Goal: Answer question/provide support

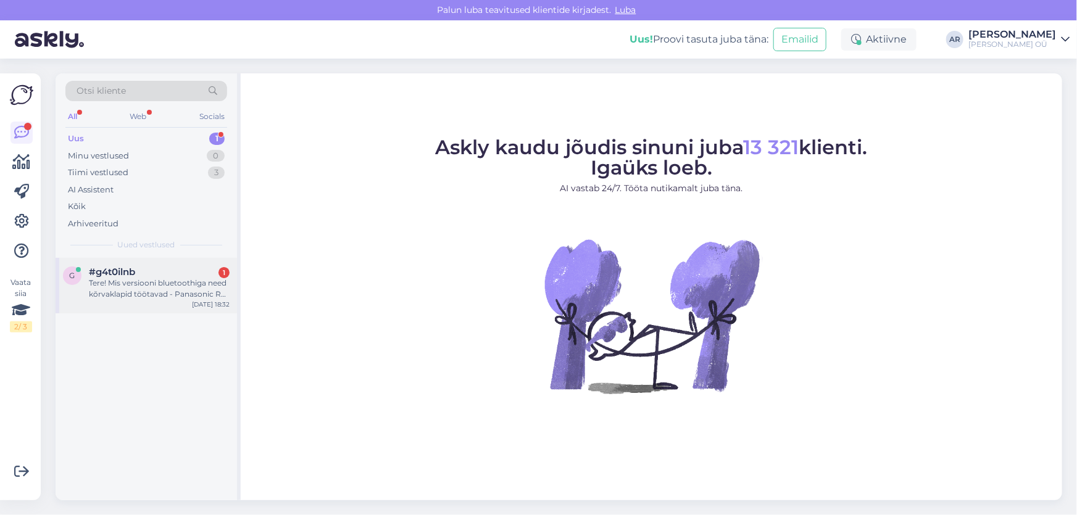
click at [173, 270] on div "#g4t0ilnb 1" at bounding box center [159, 272] width 141 height 11
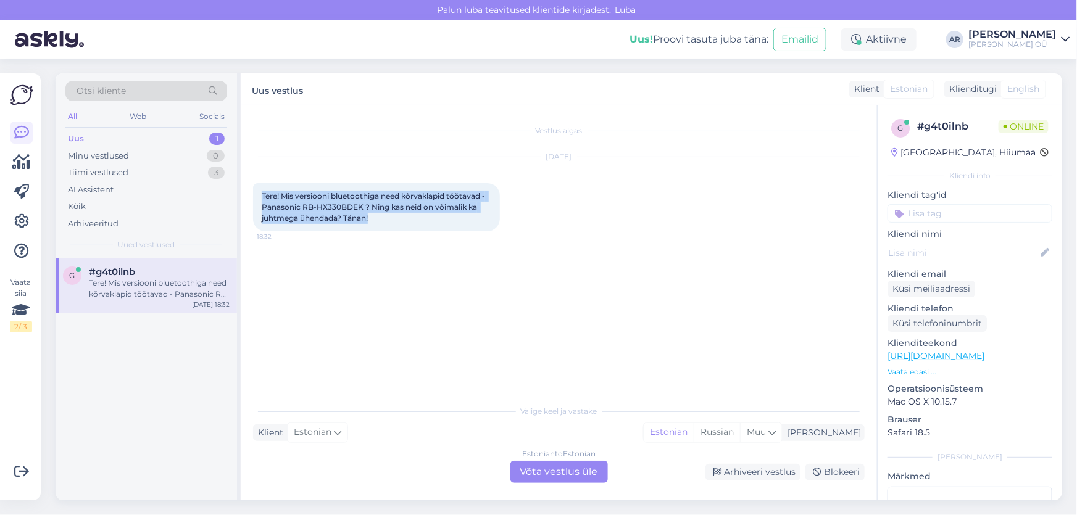
drag, startPoint x: 373, startPoint y: 219, endPoint x: 241, endPoint y: 182, distance: 136.5
click at [241, 182] on div "Vestlus algas [DATE] Tere! Mis versiooni bluetoothiga need kõrvaklapid töötavad…" at bounding box center [559, 302] width 636 height 395
copy span "Tere! Mis versiooni bluetoothiga need kõrvaklapid töötavad - Panasonic RB-HX330…"
drag, startPoint x: 537, startPoint y: 460, endPoint x: 542, endPoint y: 468, distance: 9.4
click at [538, 460] on div "Valige [PERSON_NAME] vastake Klient Estonian Mina Estonian Russian Muu Estonian…" at bounding box center [558, 441] width 611 height 85
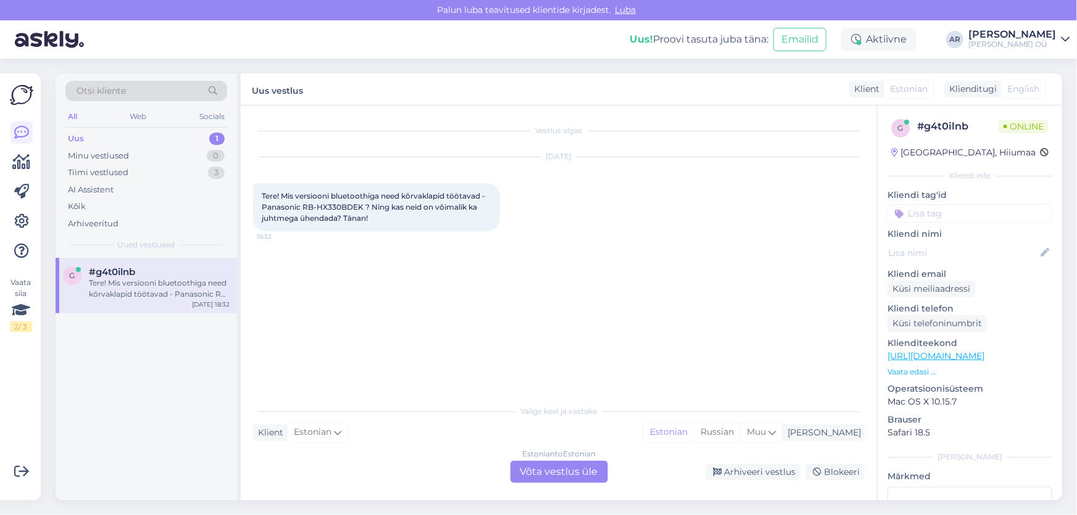
click at [545, 465] on div "Estonian to Estonian Võta vestlus üle" at bounding box center [558, 472] width 97 height 22
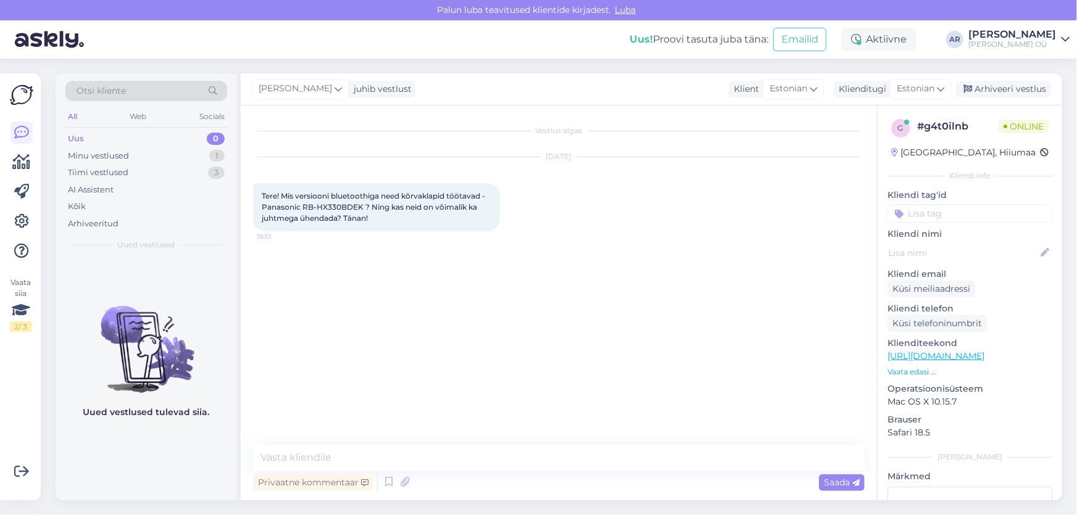
click at [954, 356] on link "[URL][DOMAIN_NAME]" at bounding box center [935, 355] width 97 height 11
click at [404, 447] on textarea at bounding box center [558, 458] width 611 height 26
click at [431, 453] on textarea at bounding box center [558, 458] width 611 height 26
type textarea "[PERSON_NAME]"
paste textarea "Kõrvaklapid kasutavad Bluetooth 5.3 tehnoloogiat"
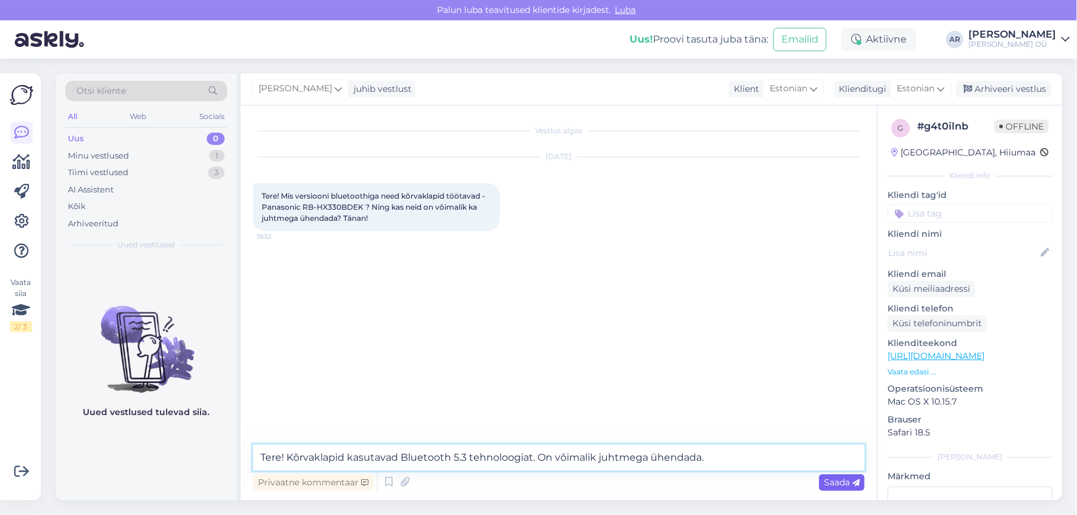
type textarea "Tere! Kõrvaklapid kasutavad Bluetooth 5.3 tehnoloogiat. On võimalik juhtmega üh…"
click at [831, 487] on span "Saada" at bounding box center [842, 482] width 36 height 11
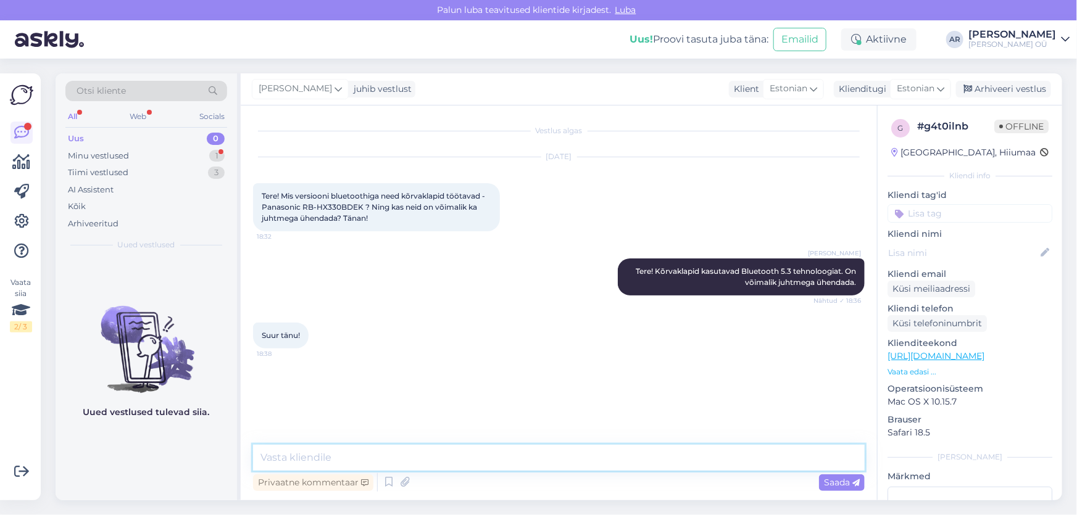
click at [395, 457] on textarea at bounding box center [558, 458] width 611 height 26
type textarea "Palun!"
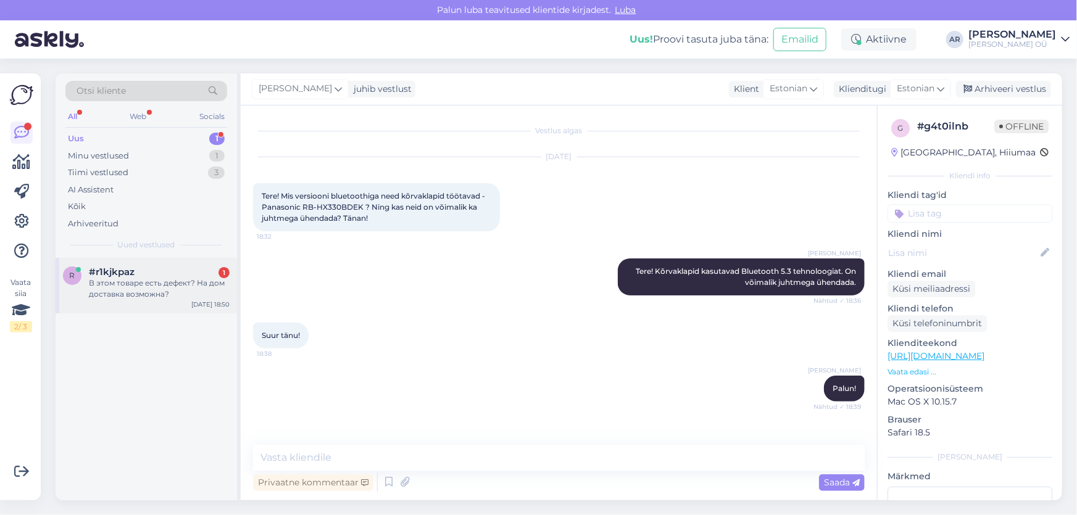
click at [105, 291] on div "В этом товаре есть дефект? На дом доставка возможна?" at bounding box center [159, 289] width 141 height 22
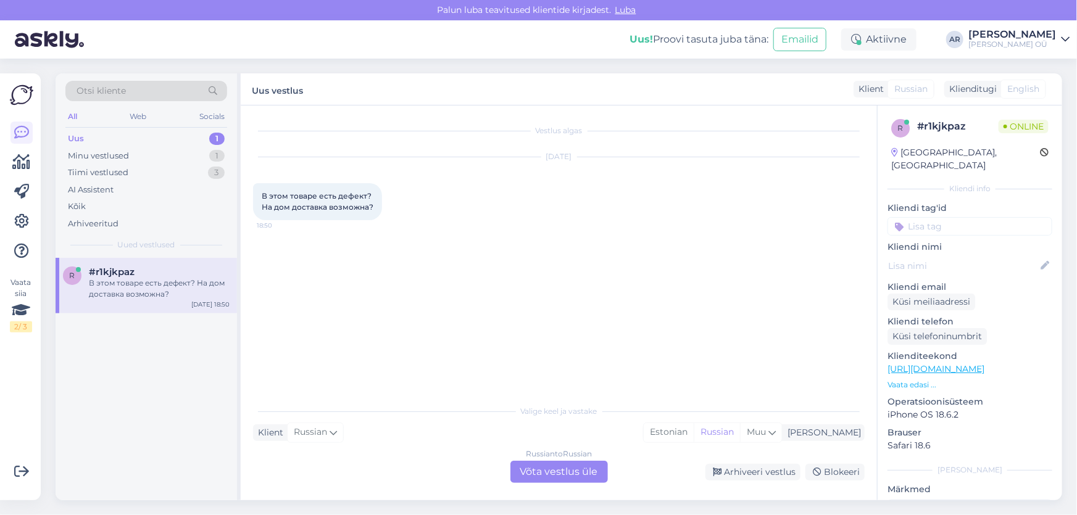
click at [566, 466] on div "Russian to Russian Võta vestlus üle" at bounding box center [558, 472] width 97 height 22
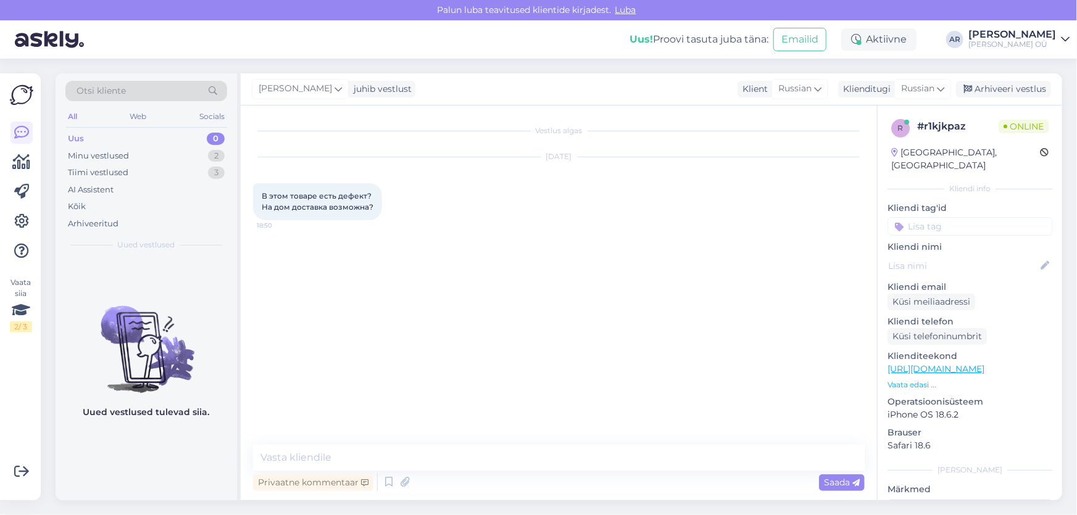
click at [927, 363] on link "[URL][DOMAIN_NAME]" at bounding box center [935, 368] width 97 height 11
click at [321, 459] on textarea at bounding box center [558, 458] width 611 height 26
type textarea "Здравствуйте, какой товар Вас интересует?"
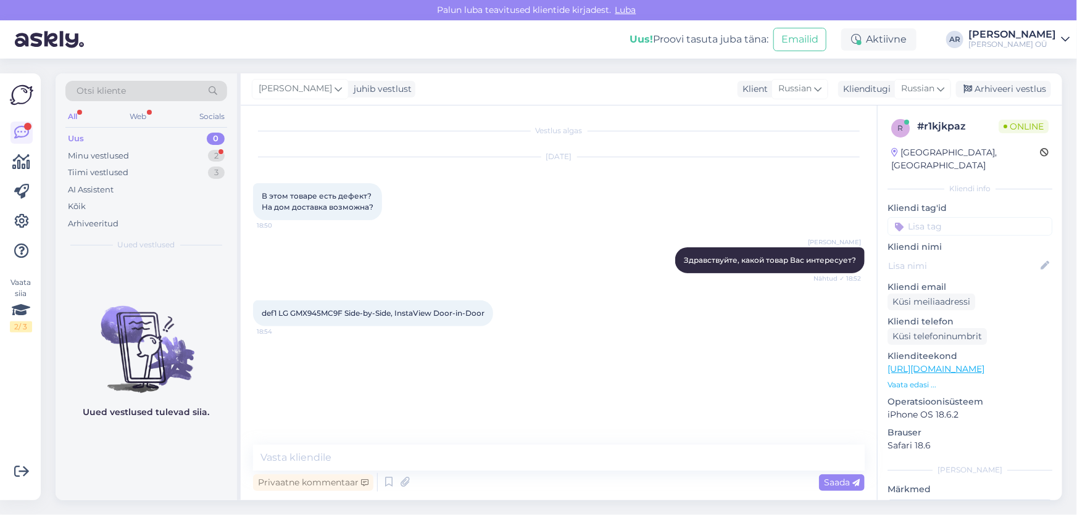
click at [329, 311] on span "def1 LG GMX945MC9F Side-by-Side, InstaView Door-in-Door" at bounding box center [373, 312] width 223 height 9
click at [329, 310] on span "def1 LG GMX945MC9F Side-by-Side, InstaView Door-in-Door" at bounding box center [373, 312] width 223 height 9
copy span "GMX945MC9F"
click at [362, 461] on textarea at bounding box center [558, 458] width 611 height 26
paste textarea "Выставочный образец, дефектный ледо- и водогенератор, на товаре вмятина, гарант…"
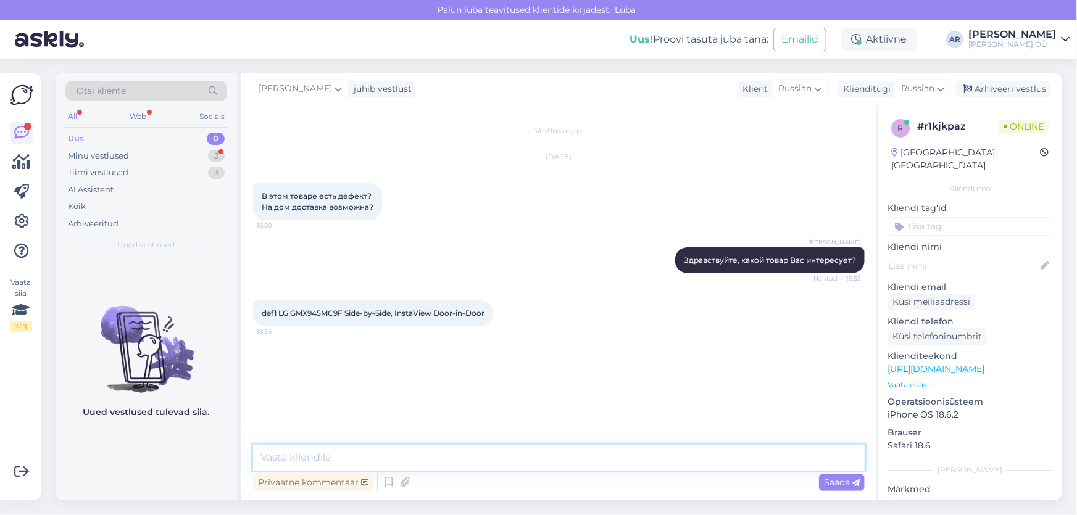
type textarea "Выставочный образец, дефектный ледо- и водогенератор, на товаре вмятина, гарант…"
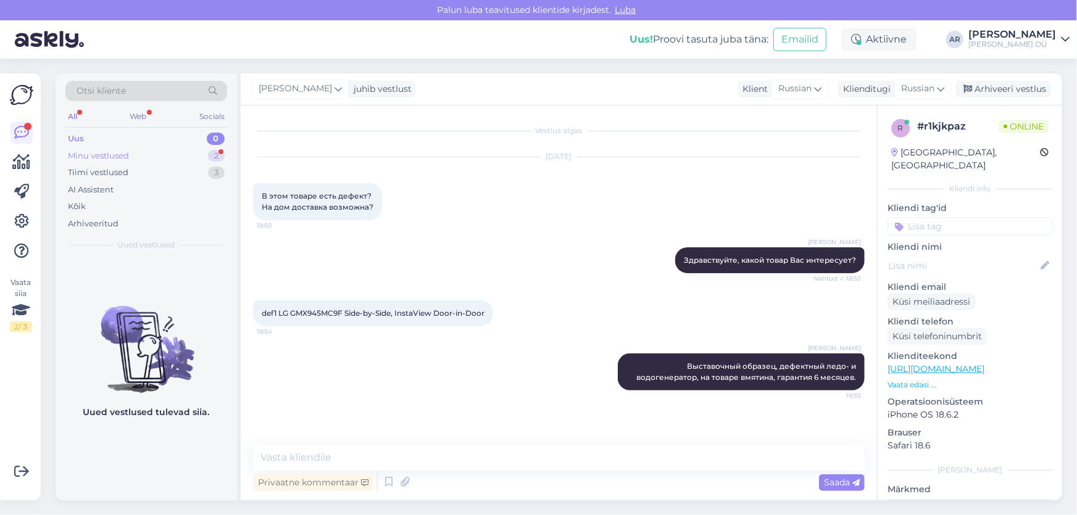
click at [176, 159] on div "Minu vestlused 2" at bounding box center [146, 155] width 162 height 17
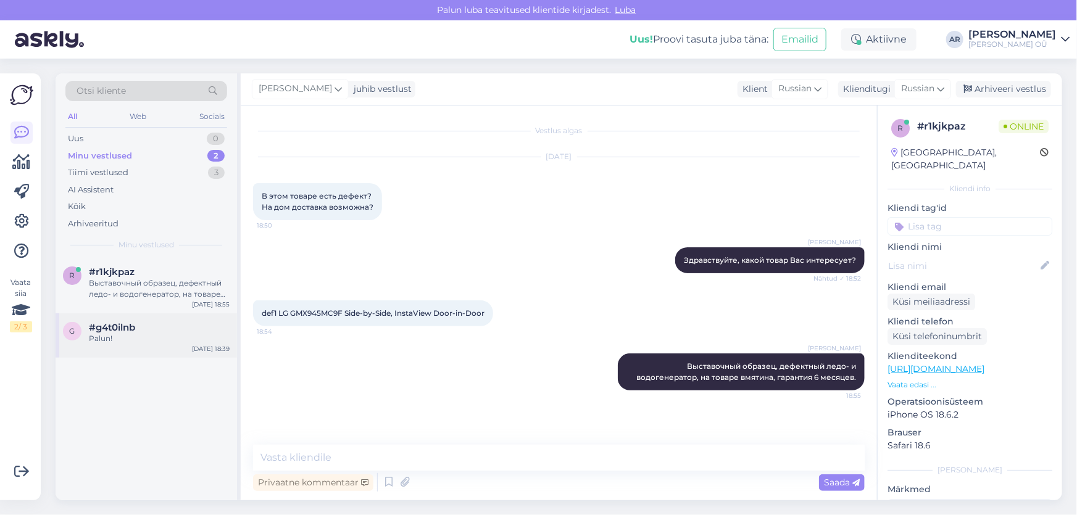
click at [180, 329] on div "#g4t0ilnb" at bounding box center [159, 327] width 141 height 11
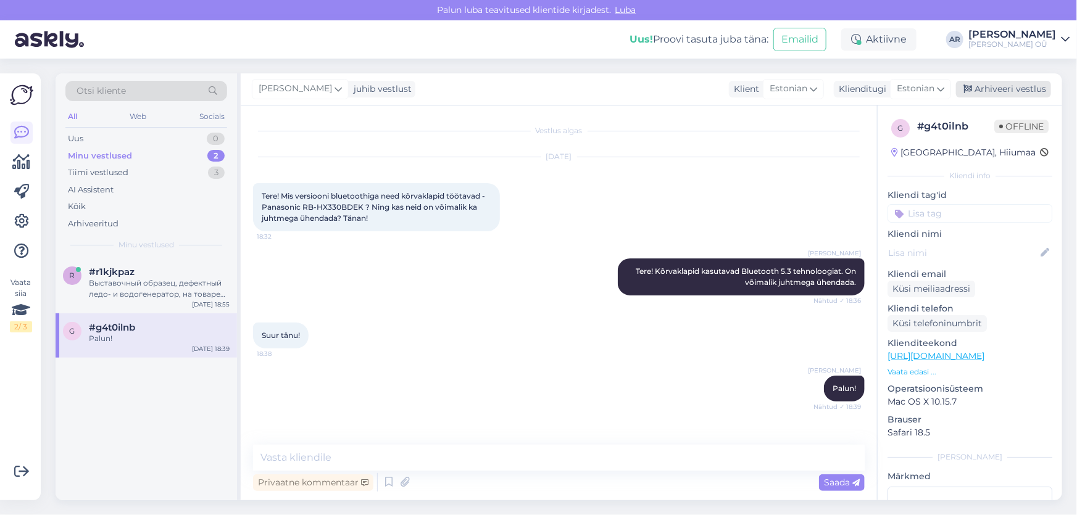
click at [1010, 81] on div "Arhiveeri vestlus" at bounding box center [1003, 89] width 95 height 17
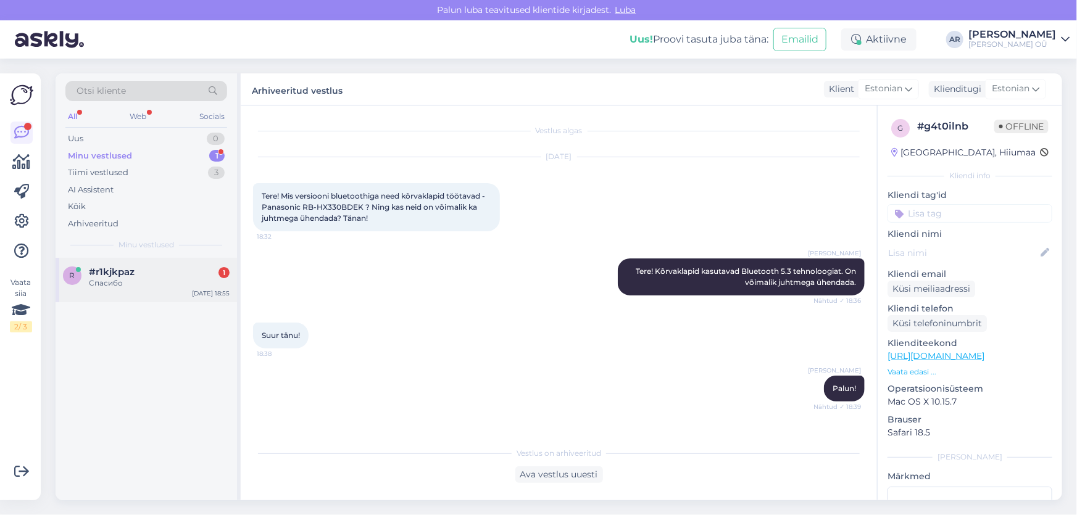
click at [154, 271] on div "#r1kjkpaz 1" at bounding box center [159, 272] width 141 height 11
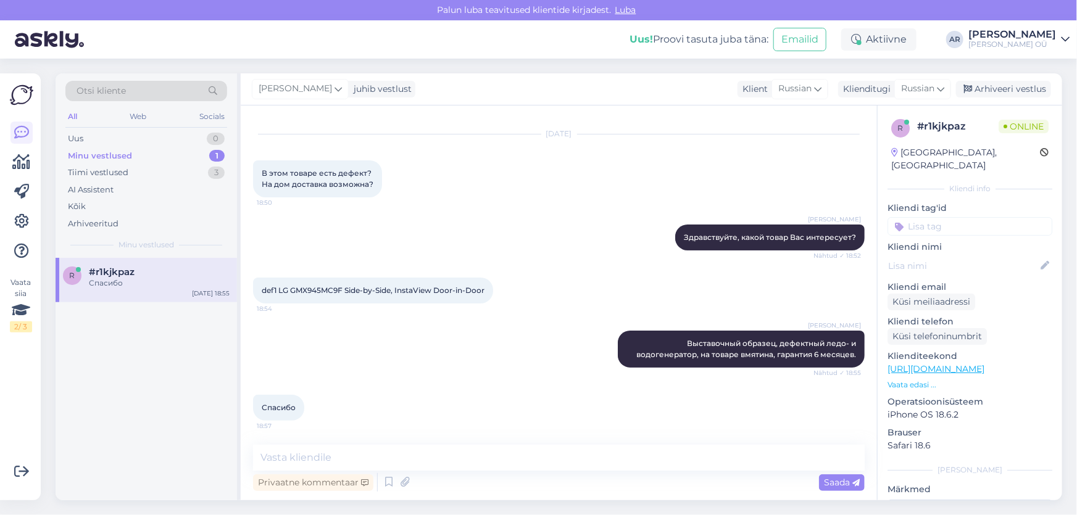
click at [489, 444] on div "Vestlus algas [DATE] В этом товаре есть дефект? На дом доставка возможна? 18:50…" at bounding box center [559, 302] width 636 height 395
click at [484, 456] on textarea at bounding box center [558, 458] width 611 height 26
type textarea "Пожалуйста!"
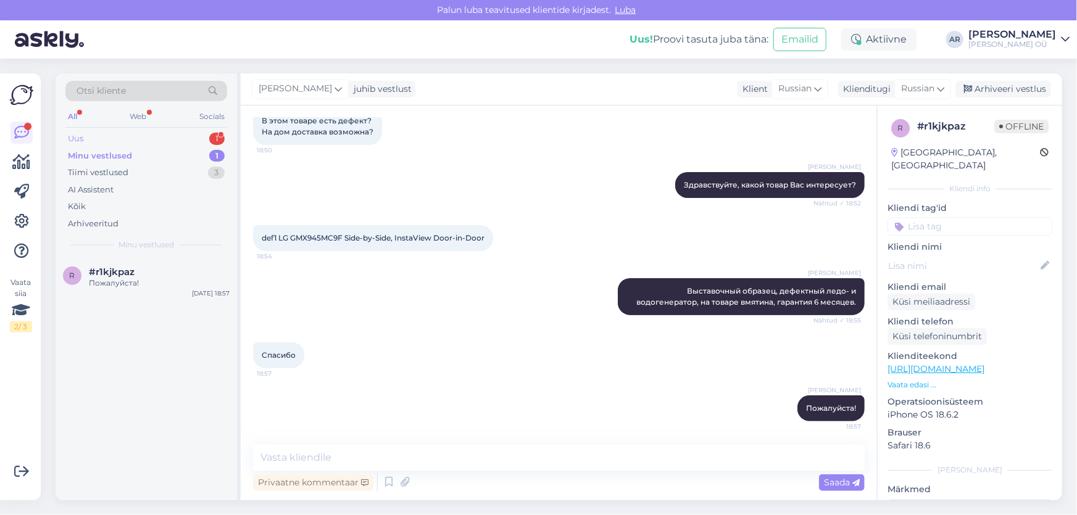
click at [168, 139] on div "Uus 1" at bounding box center [146, 138] width 162 height 17
click at [160, 295] on div "Tere! Palun infot, mis on blenderi Sencor sbu0510bk mõõdud." at bounding box center [159, 289] width 141 height 22
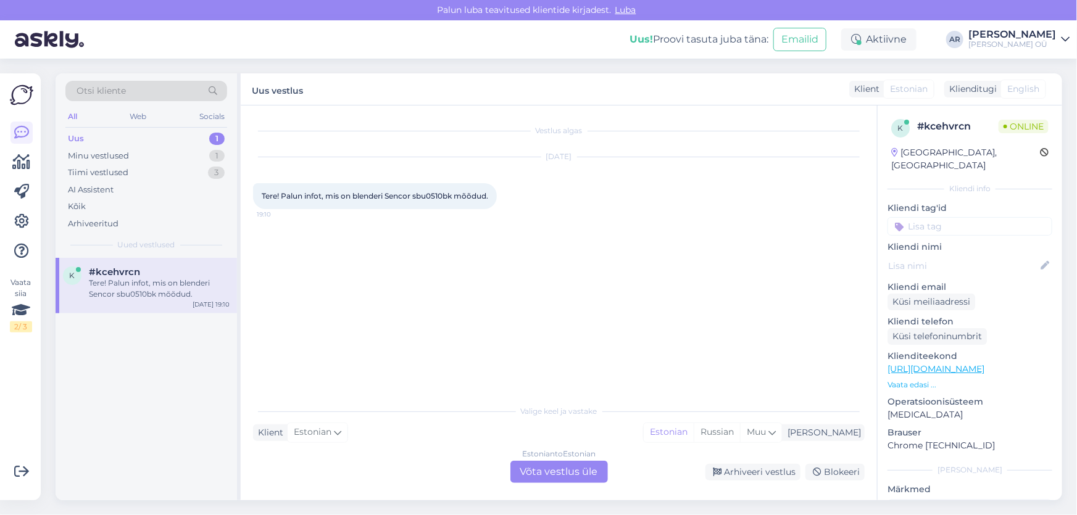
scroll to position [0, 0]
drag, startPoint x: 302, startPoint y: 217, endPoint x: 254, endPoint y: 192, distance: 53.3
click at [247, 185] on div "Vestlus algas [DATE] Tere! Palun infot, mis on blenderi Sencor sbu0510bk mõõdud…" at bounding box center [559, 302] width 636 height 395
copy span "Tere! Palun infot, mis on blenderi Sencor sbu0510bk mõõdud."
click at [927, 363] on link "[URL][DOMAIN_NAME]" at bounding box center [935, 368] width 97 height 11
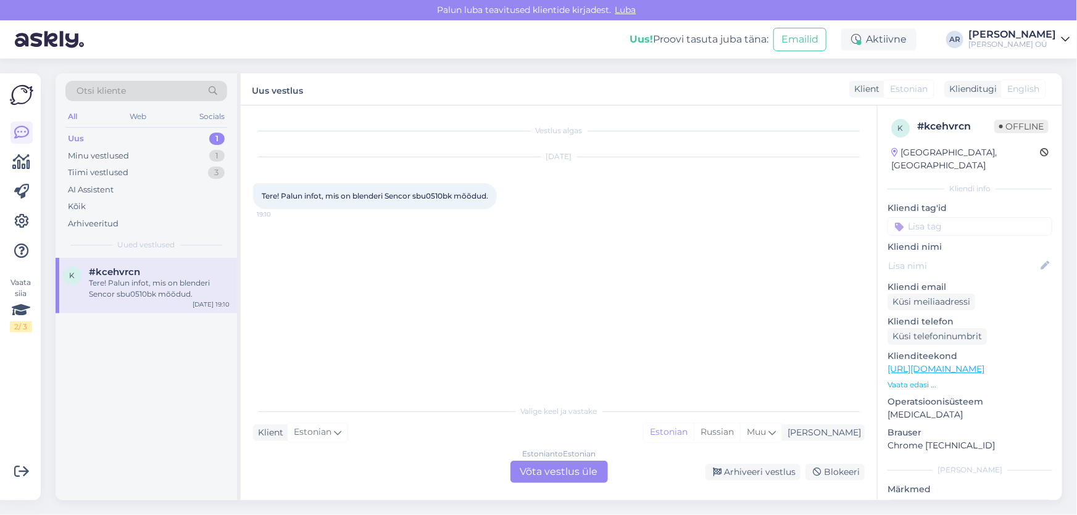
click at [533, 477] on div "Estonian to Estonian Võta vestlus üle" at bounding box center [558, 472] width 97 height 22
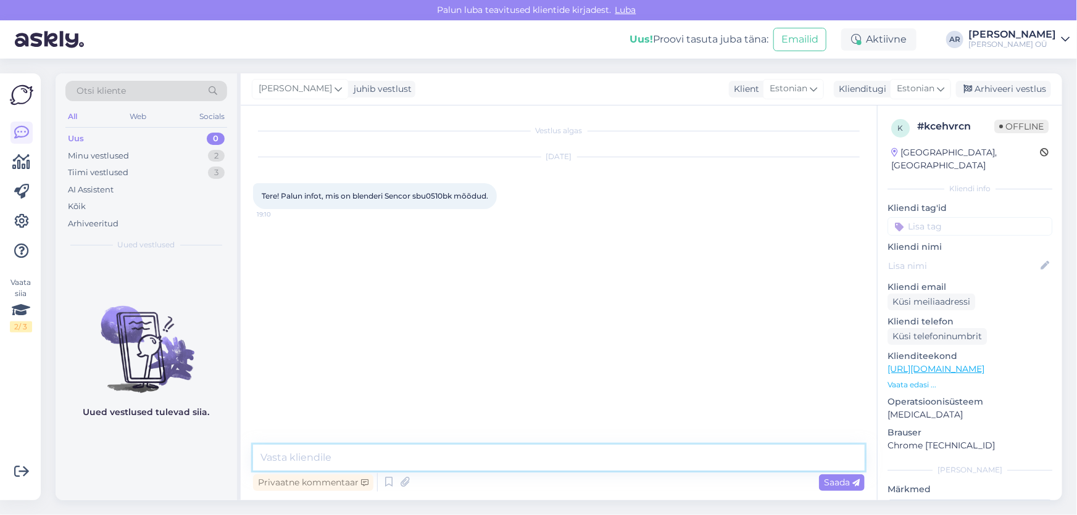
click at [447, 450] on textarea at bounding box center [558, 458] width 611 height 26
paste textarea "Sügavus (D): 35,7 cm Laius (W): 22,7 cm Kõrgus (H): 28,5 cm"
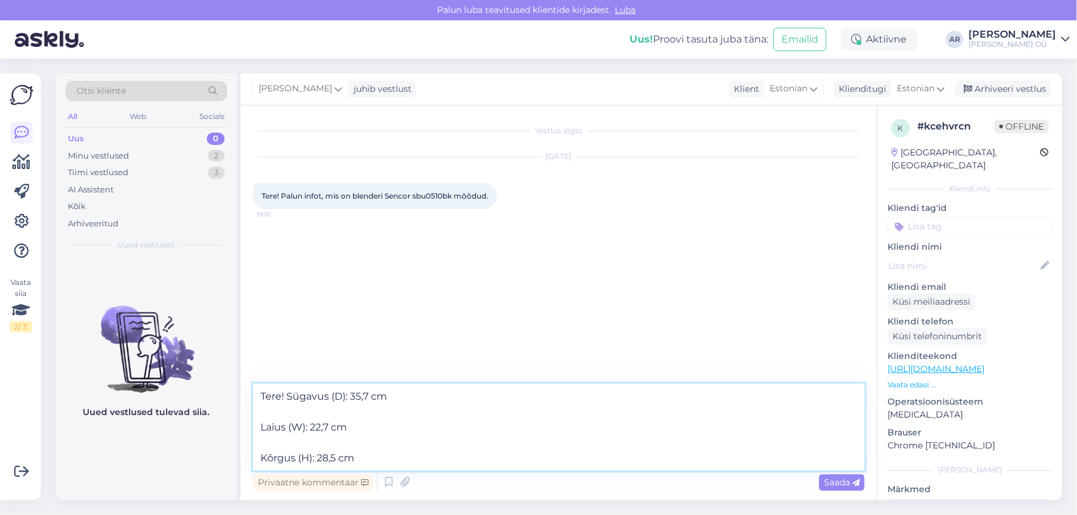
click at [345, 395] on textarea "Tere! Sügavus (D): 35,7 cm Laius (W): 22,7 cm Kõrgus (H): 28,5 cm" at bounding box center [558, 427] width 611 height 87
click at [344, 395] on textarea "Tere! Sügavus (D): 35,7 cm Laius (W): 22,7 cm Kõrgus (H): 28,5 cm" at bounding box center [558, 427] width 611 height 87
drag, startPoint x: 345, startPoint y: 395, endPoint x: 321, endPoint y: 395, distance: 24.7
click at [331, 395] on textarea "Tere! Sügavus (D): 35,7 cm Laius (W): 22,7 cm Kõrgus (H): 28,5 cm" at bounding box center [558, 427] width 611 height 87
drag, startPoint x: 305, startPoint y: 428, endPoint x: 289, endPoint y: 429, distance: 16.8
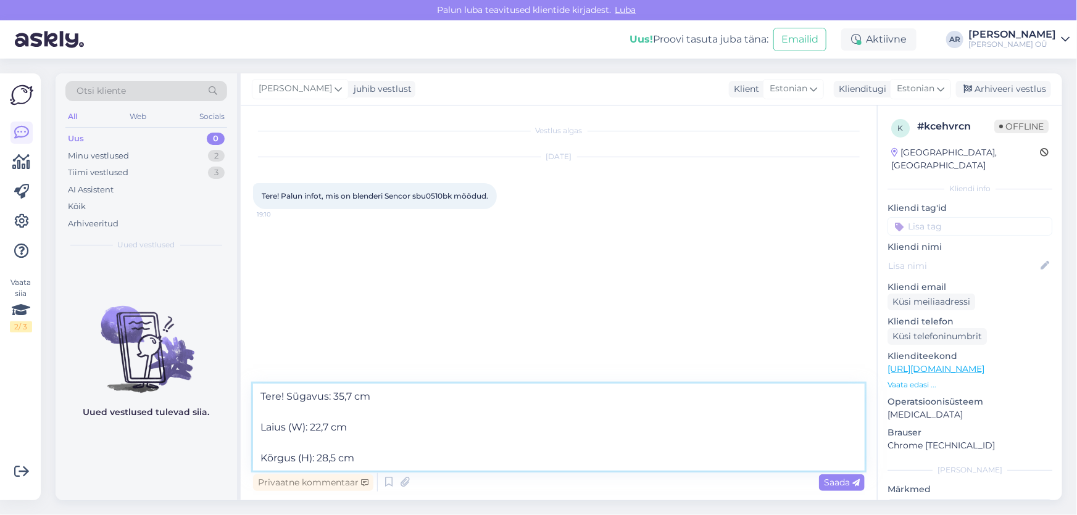
click at [289, 429] on textarea "Tere! Sügavus: 35,7 cm Laius (W): 22,7 cm Kõrgus (H): 28,5 cm" at bounding box center [558, 427] width 611 height 87
click at [313, 460] on textarea "Tere! Sügavus: 35,7 cm Laius: 22,7 cm Kõrgus (H): 28,5 cm" at bounding box center [558, 427] width 611 height 87
click at [307, 458] on textarea "Tere! Sügavus: 35,7 cm Laius: 22,7 cm Kõrgus (H): 28,5 cm" at bounding box center [558, 427] width 611 height 87
drag, startPoint x: 312, startPoint y: 457, endPoint x: 297, endPoint y: 457, distance: 15.4
click at [297, 457] on textarea "Tere! Sügavus: 35,7 cm Laius: 22,7 cm Kõrgus (H): 28,5 cm" at bounding box center [558, 427] width 611 height 87
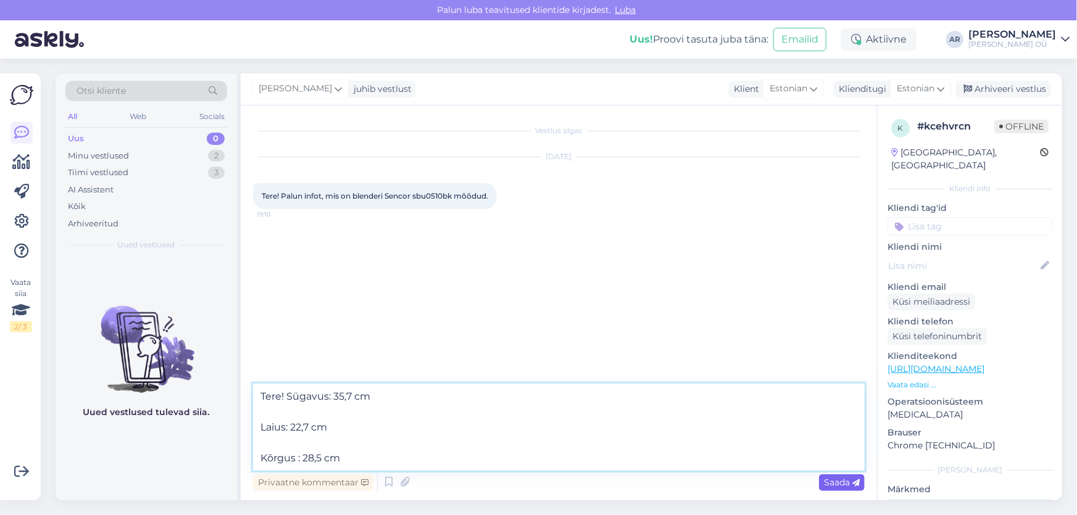
type textarea "Tere! Sügavus: 35,7 cm Laius: 22,7 cm Kõrgus : 28,5 cm"
drag, startPoint x: 842, startPoint y: 487, endPoint x: 153, endPoint y: 146, distance: 768.4
click at [137, 155] on div "Otsi kliente All Web Socials Uus 0 Minu vestlused 2 Tiimi vestlused 3 AI Assist…" at bounding box center [559, 286] width 1006 height 427
click at [393, 457] on textarea "Tere! Sügavus: 35,7 cm Laius: 22,7 cm Kõrgus : 28,5 cm" at bounding box center [558, 427] width 611 height 87
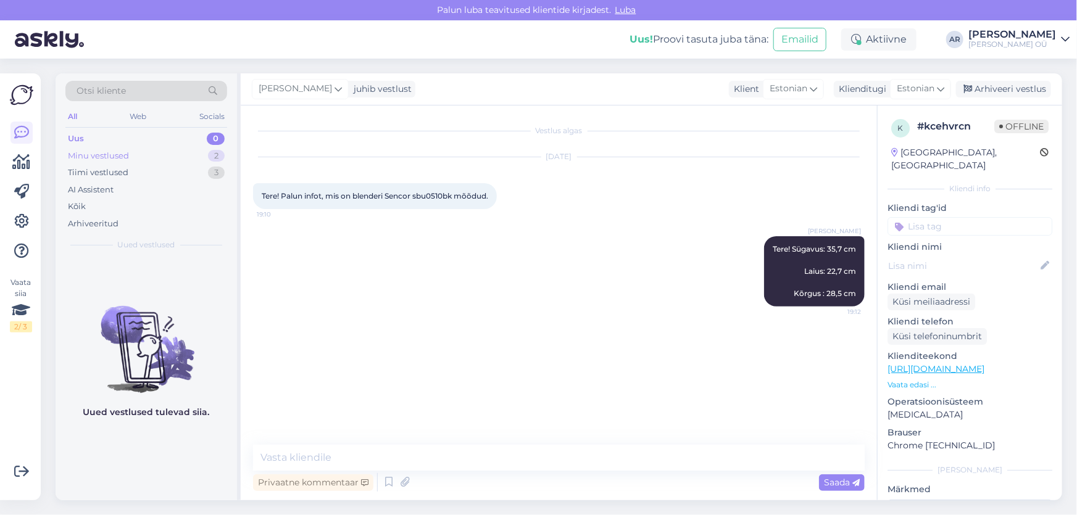
click at [160, 162] on div "Minu vestlused 2" at bounding box center [146, 155] width 162 height 17
